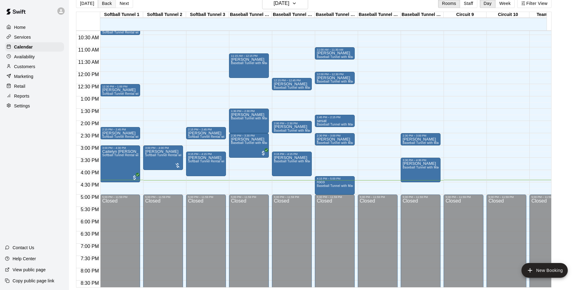
scroll to position [215, 0]
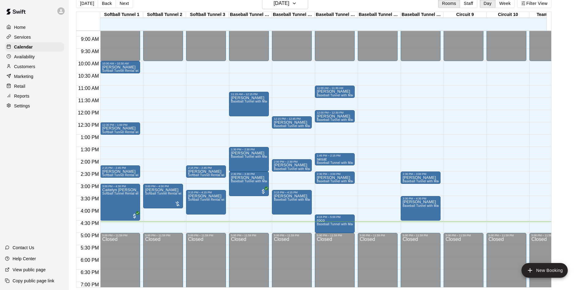
drag, startPoint x: 48, startPoint y: 221, endPoint x: 48, endPoint y: 227, distance: 6.5
click at [48, 225] on div "Home Services Calendar Availability Customers Marketing Retail Reports Settings…" at bounding box center [34, 145] width 69 height 290
